Goal: Information Seeking & Learning: Learn about a topic

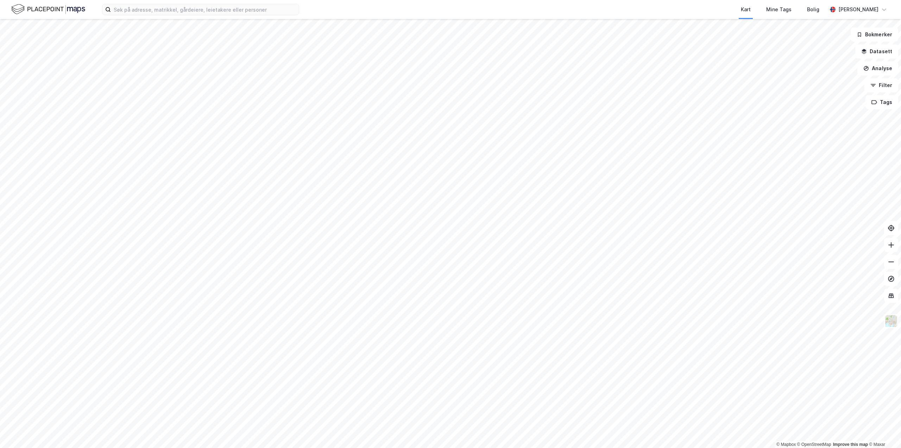
click at [235, 17] on div "Kart Mine Tags Bolig [PERSON_NAME]" at bounding box center [450, 9] width 901 height 19
click at [238, 8] on input at bounding box center [205, 9] width 188 height 11
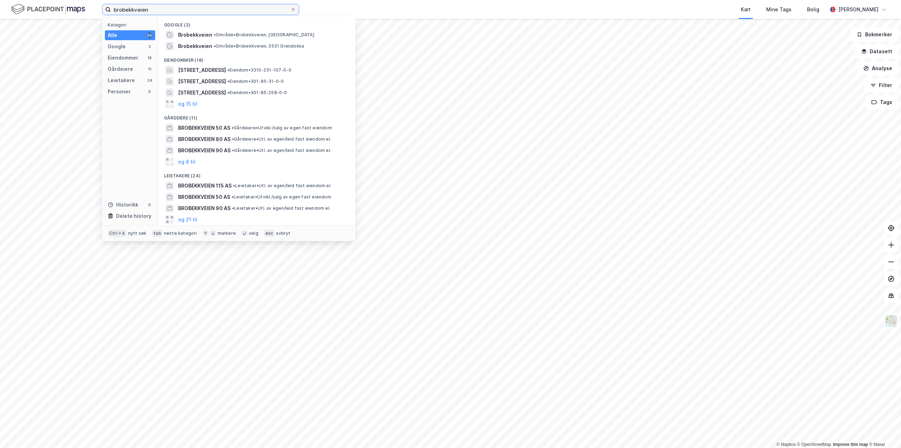
type input "brobekkveien"
click at [229, 34] on span "• Område • [GEOGRAPHIC_DATA], [GEOGRAPHIC_DATA]" at bounding box center [264, 35] width 101 height 6
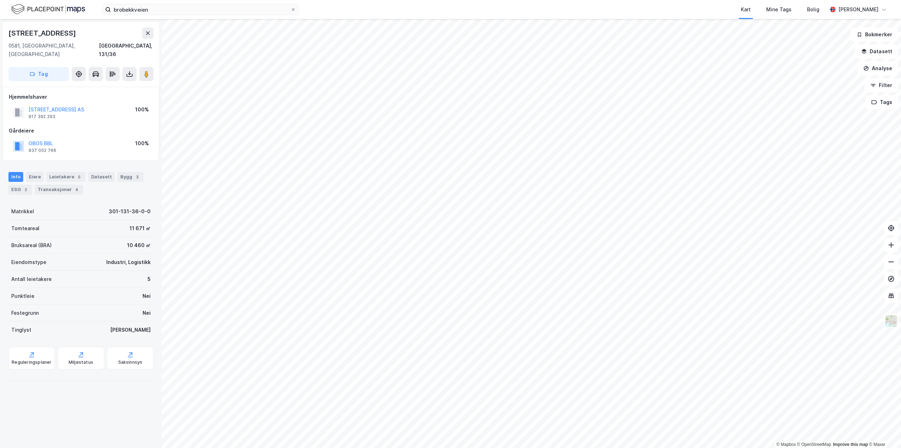
click at [593, 0] on html "brobekkveien Kart Mine Tags Bolig [PERSON_NAME] © Mapbox © OpenStreetMap Improv…" at bounding box center [450, 224] width 901 height 448
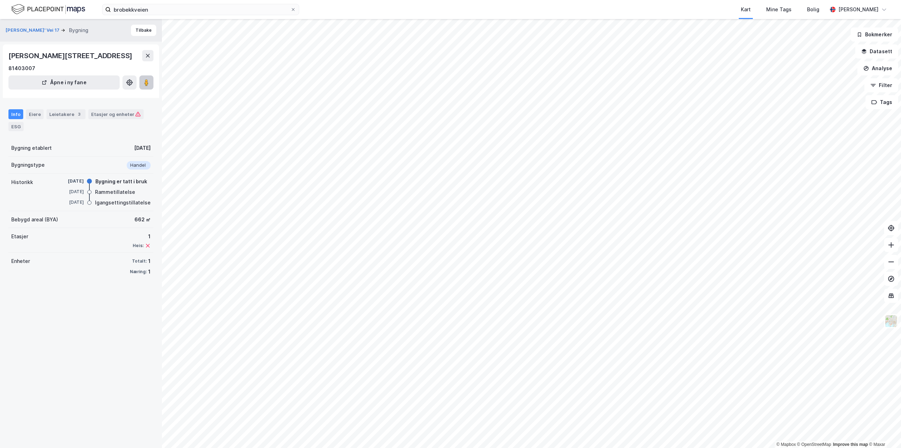
click at [145, 82] on image at bounding box center [146, 82] width 4 height 7
click at [606, 6] on div "brobekkveien Kart Mine Tags Bolig [PERSON_NAME] © Mapbox © OpenStreetMap Improv…" at bounding box center [450, 224] width 901 height 448
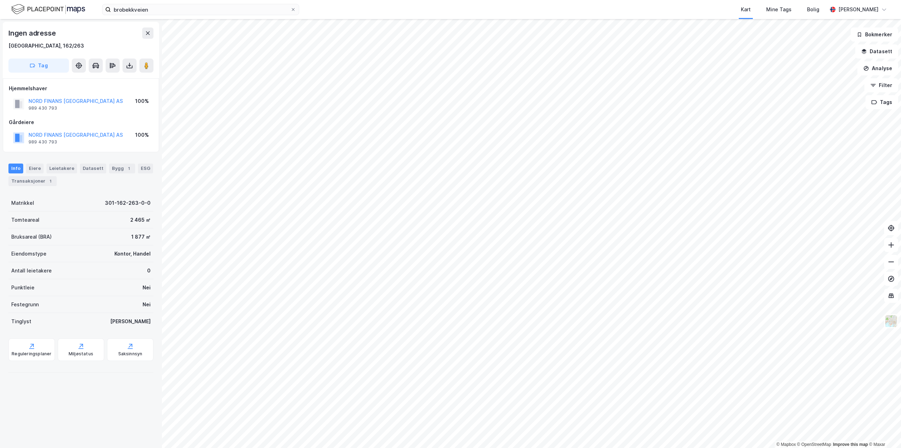
click at [580, 0] on html "brobekkveien Kart Mine Tags Bolig [PERSON_NAME] © Mapbox © OpenStreetMap Improv…" at bounding box center [450, 224] width 901 height 448
click at [876, 89] on button "Filter" at bounding box center [882, 85] width 34 height 14
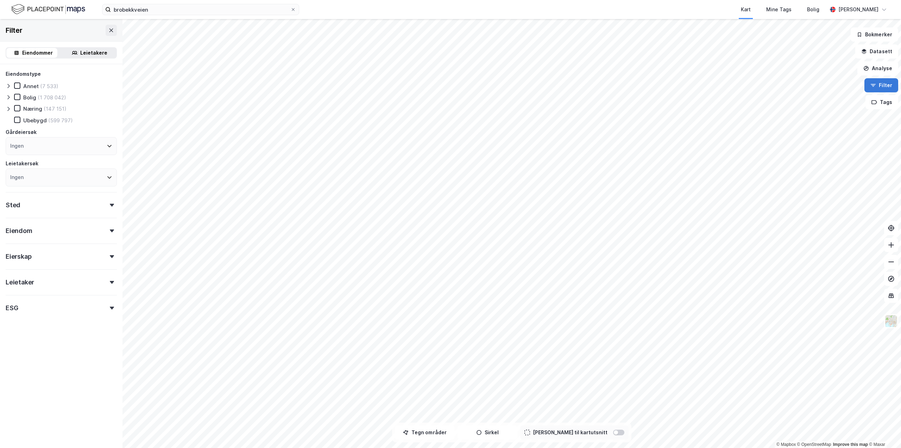
click at [876, 89] on button "Filter" at bounding box center [882, 85] width 34 height 14
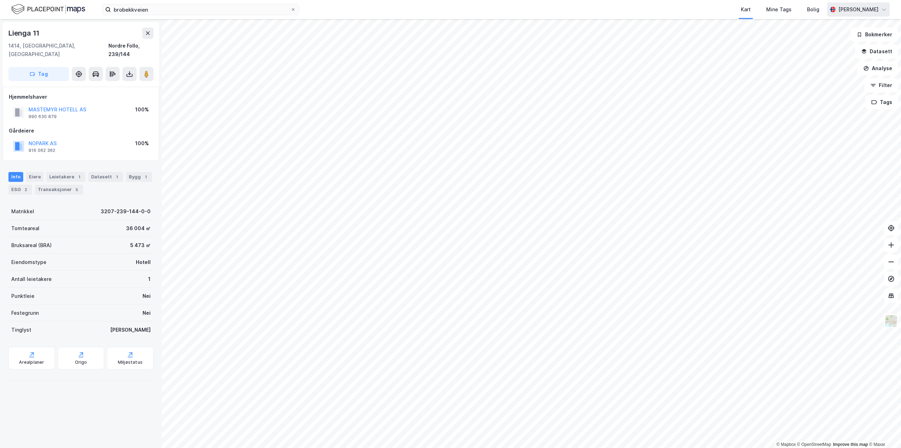
click at [858, 8] on div "[PERSON_NAME]" at bounding box center [859, 9] width 40 height 8
